Goal: Navigation & Orientation: Understand site structure

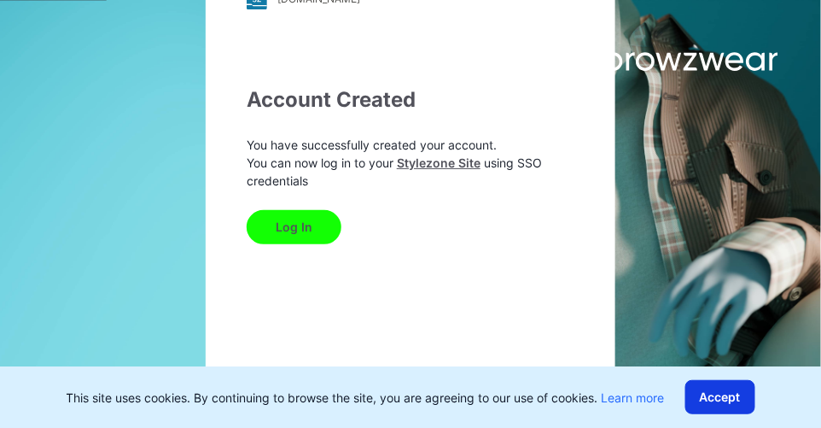
click at [717, 395] on button "Accept" at bounding box center [720, 397] width 70 height 34
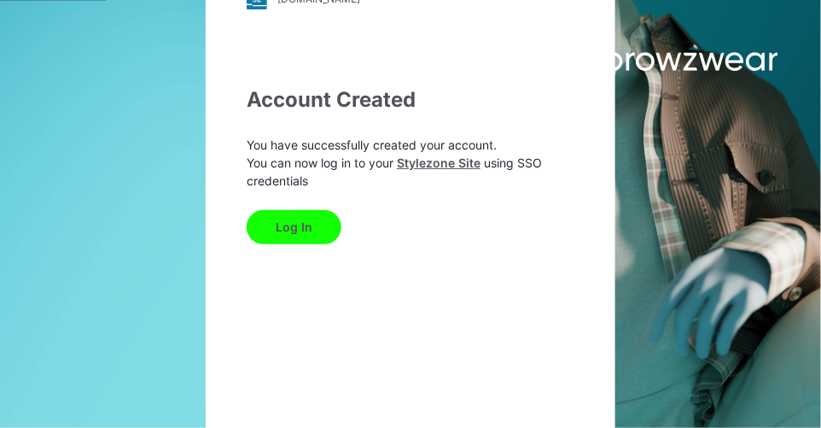
click at [313, 230] on button "Log In" at bounding box center [294, 227] width 95 height 34
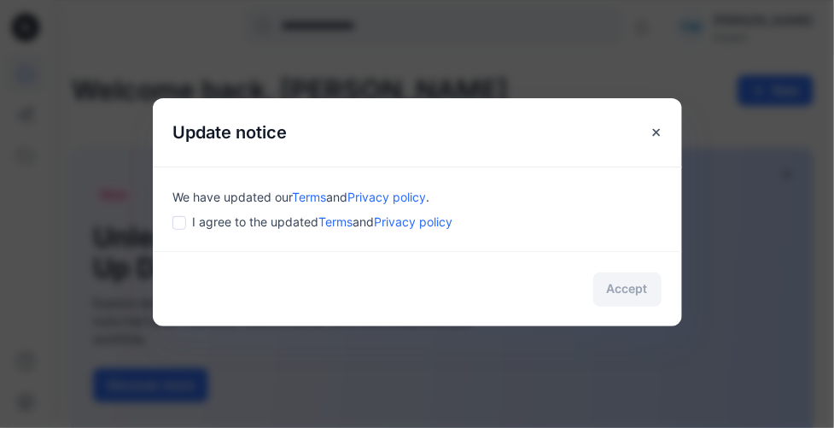
click at [177, 213] on div "I agree to the updated Terms and Privacy policy" at bounding box center [417, 222] width 488 height 18
click at [620, 287] on button "Accept" at bounding box center [627, 289] width 68 height 34
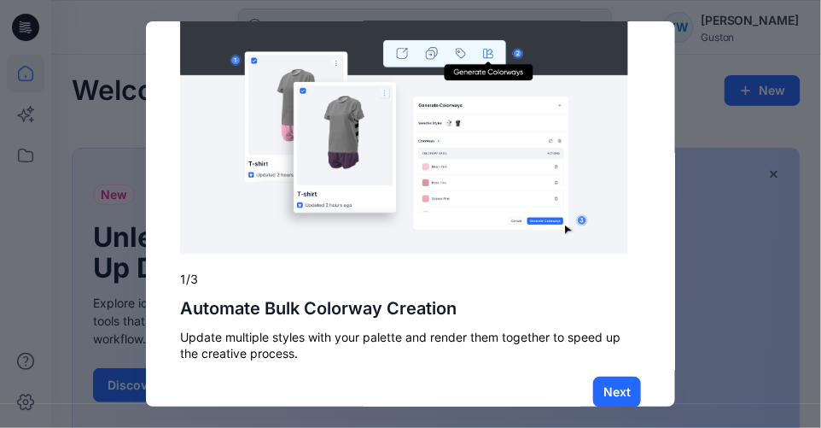
scroll to position [122, 0]
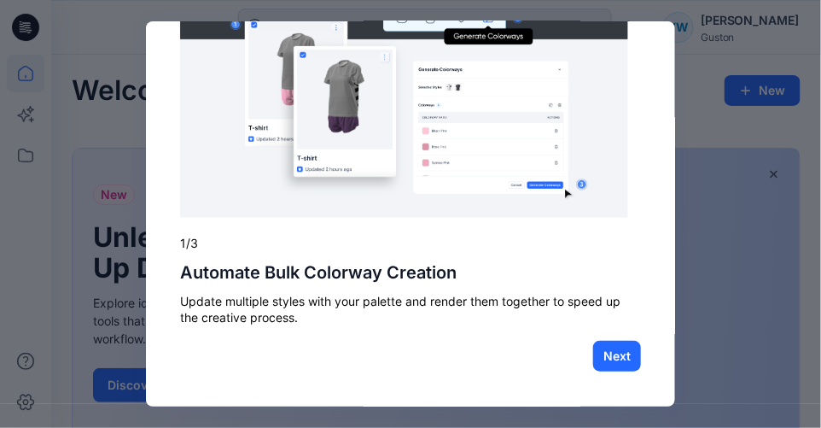
click at [654, 351] on div "× 1/3 Automate Bulk Colorway Creation Update multiple styles with your palette …" at bounding box center [410, 213] width 529 height 385
click at [603, 354] on button "Next" at bounding box center [617, 356] width 48 height 31
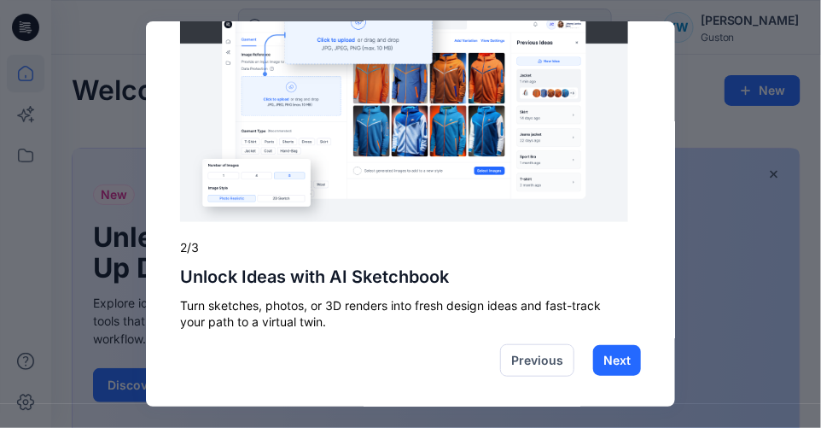
scroll to position [121, 0]
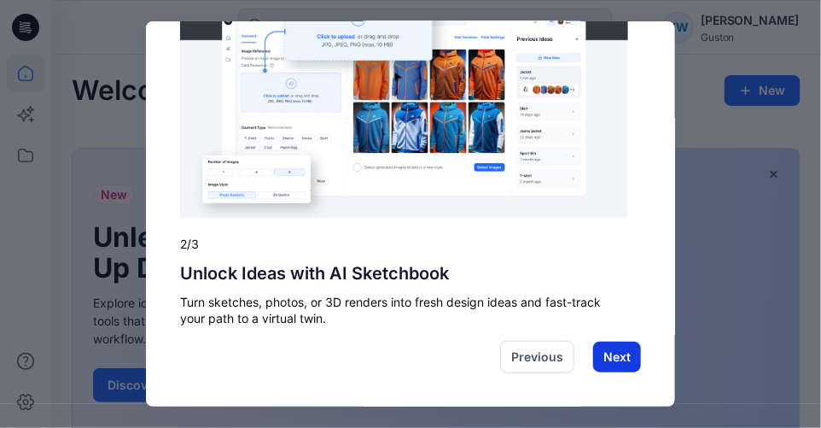
click at [603, 364] on button "Next" at bounding box center [617, 356] width 48 height 31
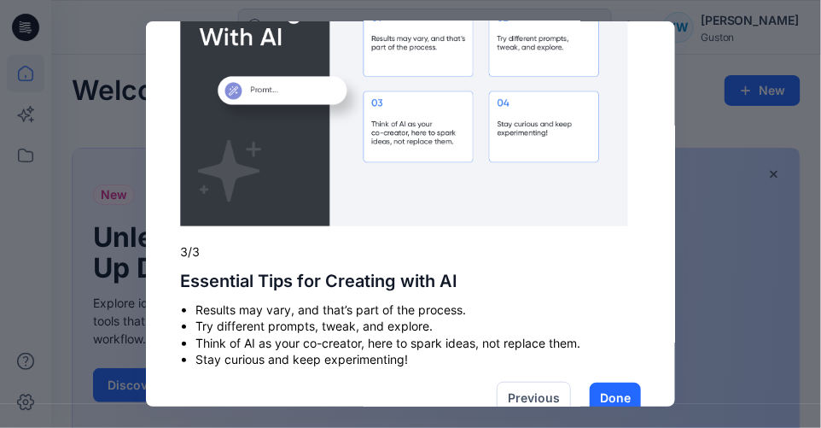
scroll to position [154, 0]
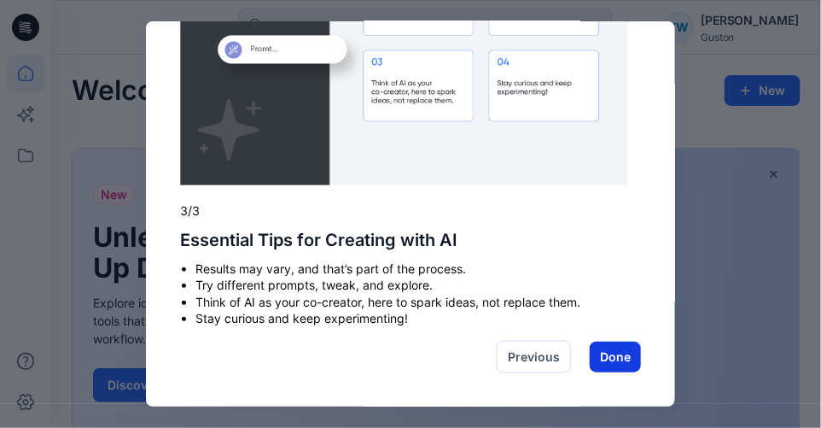
click at [590, 362] on button "Done" at bounding box center [615, 356] width 51 height 31
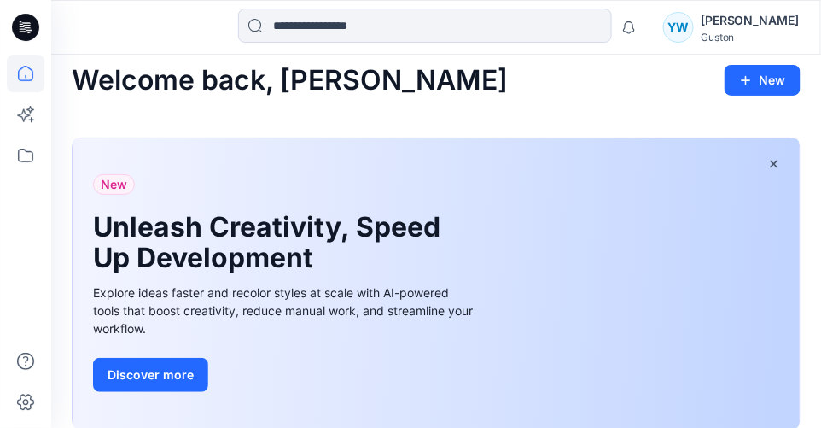
scroll to position [0, 0]
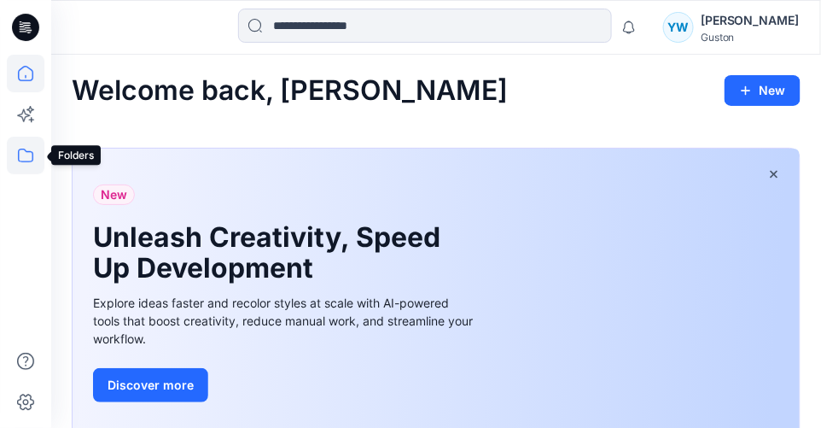
click at [28, 157] on icon at bounding box center [26, 156] width 38 height 38
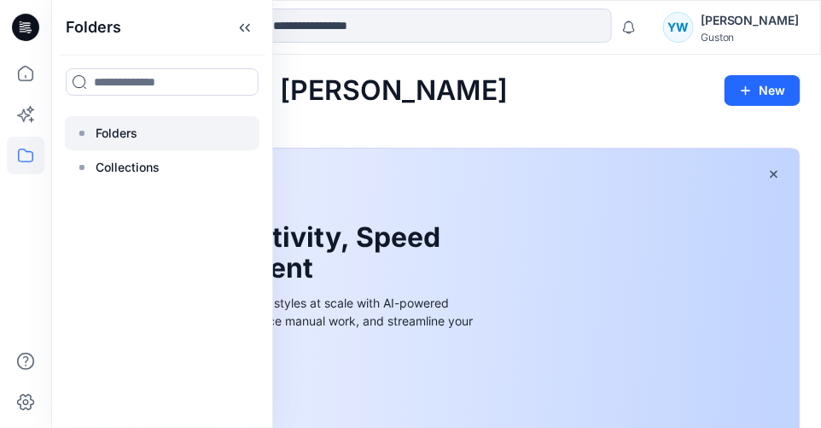
click at [134, 132] on p "Folders" at bounding box center [117, 133] width 42 height 20
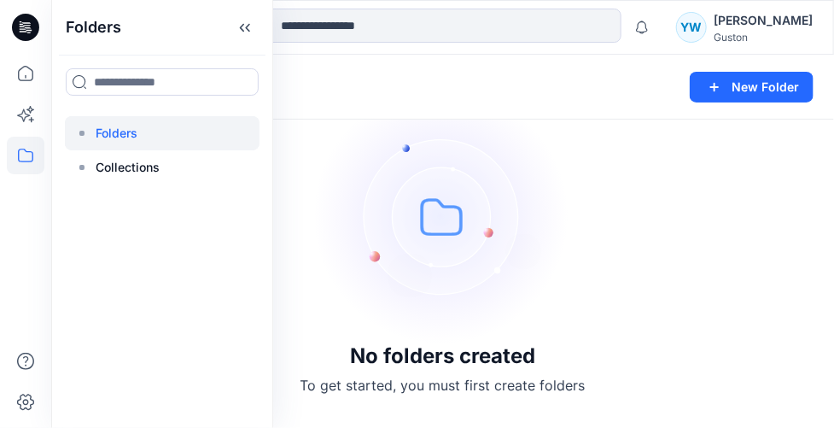
click at [453, 200] on img at bounding box center [443, 216] width 256 height 256
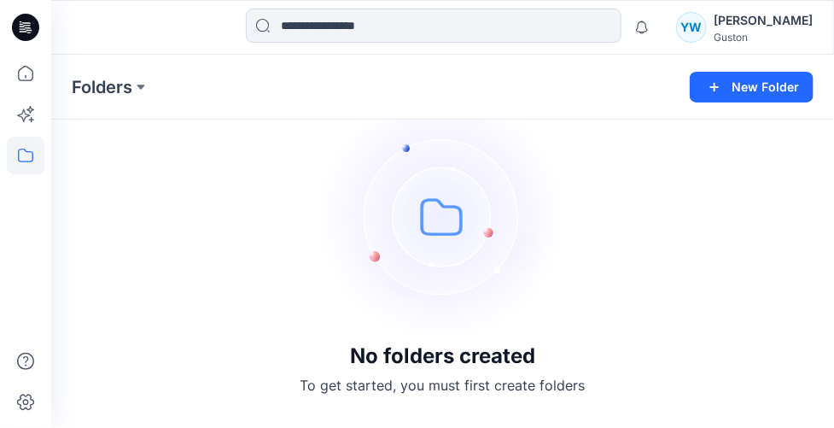
click at [748, 30] on div "[PERSON_NAME]" at bounding box center [762, 20] width 99 height 20
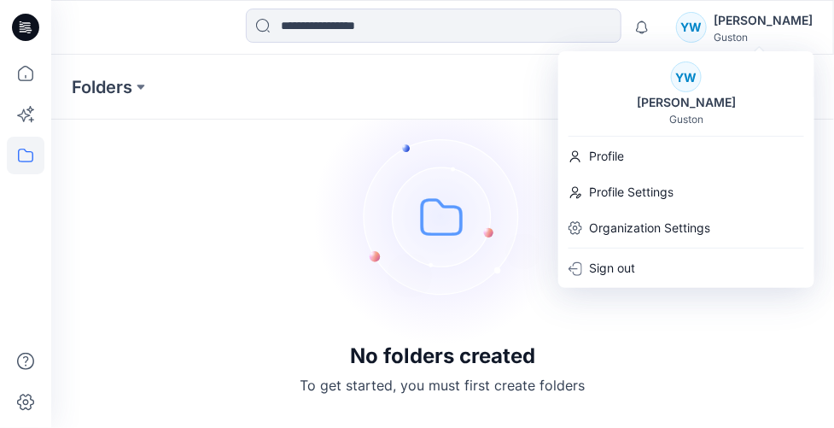
click at [666, 323] on div "No folders created To get started, you must first create folders" at bounding box center [442, 241] width 783 height 373
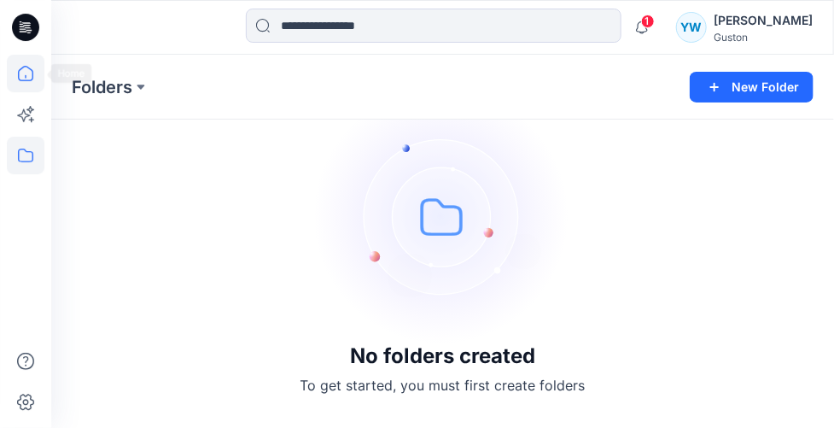
click at [27, 73] on icon at bounding box center [26, 74] width 38 height 38
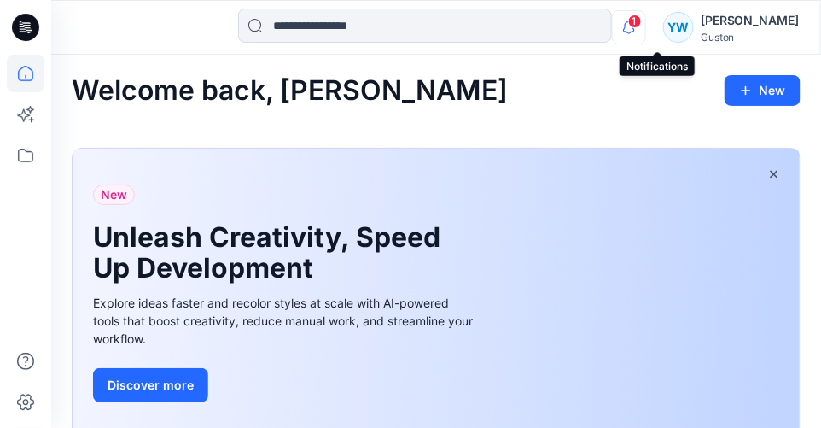
click at [645, 29] on icon "button" at bounding box center [629, 27] width 32 height 34
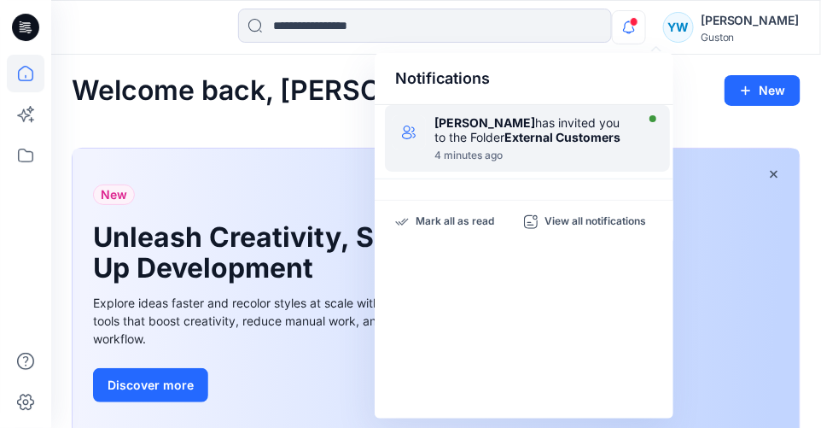
click at [501, 127] on strong "[PERSON_NAME]" at bounding box center [484, 122] width 101 height 15
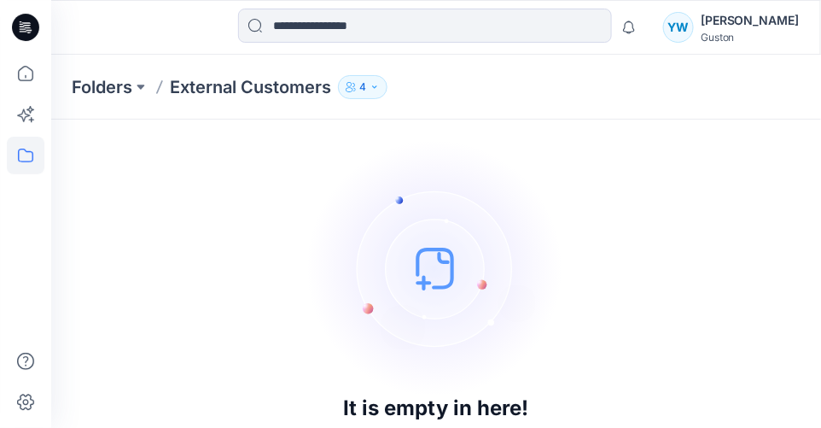
click at [376, 77] on button "4" at bounding box center [363, 87] width 50 height 24
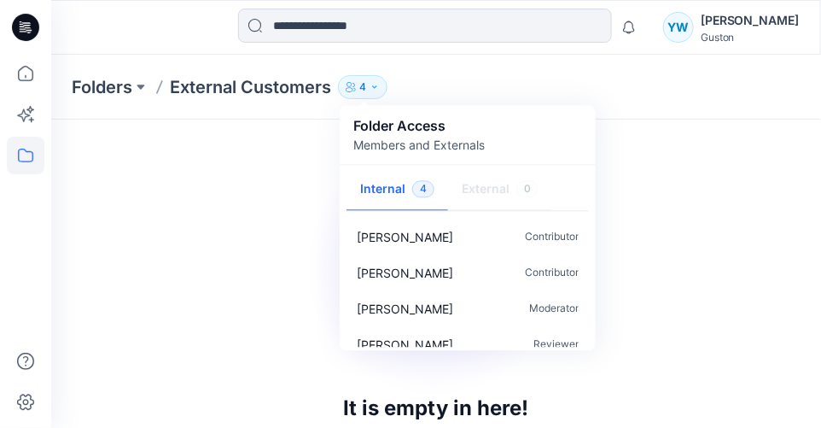
click at [490, 69] on div "Folders External Customers 4 Folder Access Members and Externals Internal 4 Ext…" at bounding box center [436, 87] width 770 height 65
